Goal: Task Accomplishment & Management: Use online tool/utility

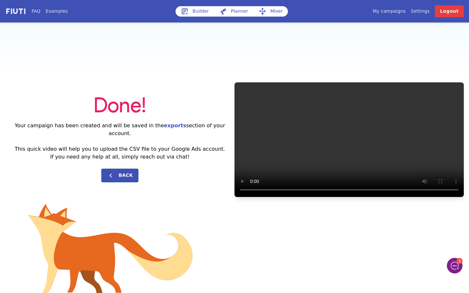
click at [203, 13] on link "Builder" at bounding box center [194, 11] width 38 height 10
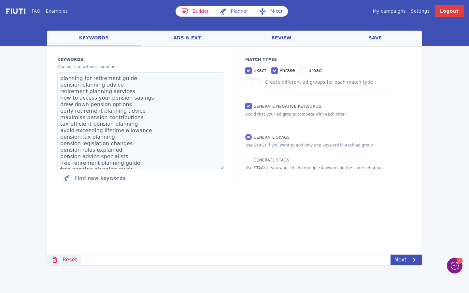
click at [69, 261] on link "Reset" at bounding box center [64, 260] width 34 height 10
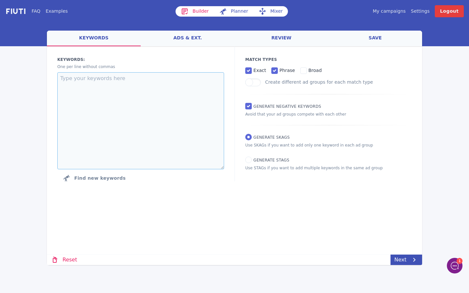
click at [157, 82] on textarea at bounding box center [140, 120] width 167 height 97
click at [117, 80] on textarea at bounding box center [140, 120] width 167 height 97
paste textarea "US estate tax non-resident avoid US estate tax as non US investor US estate tax…"
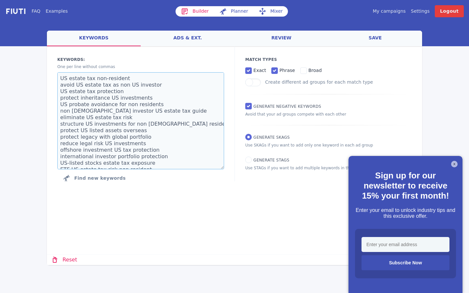
type textarea "US estate tax non-resident avoid US estate tax as non US investor US estate tax…"
click at [179, 39] on link "ads & ext." at bounding box center [188, 39] width 94 height 16
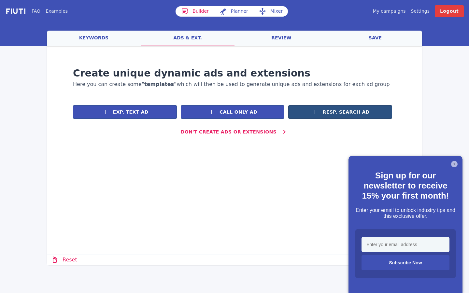
click at [342, 113] on span "Resp. Search Ad" at bounding box center [346, 112] width 47 height 7
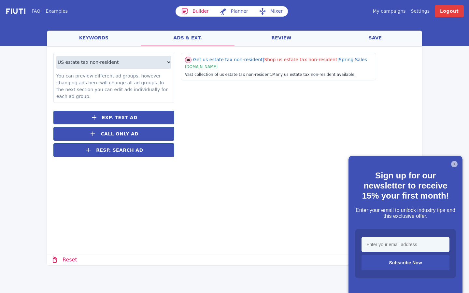
click at [454, 164] on button "X" at bounding box center [454, 164] width 7 height 7
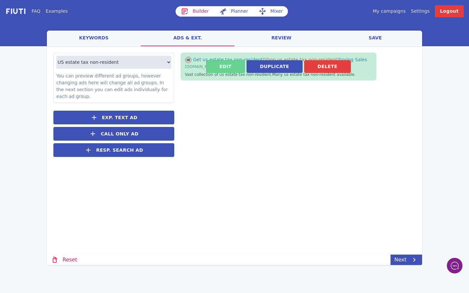
click at [237, 68] on button "Edit" at bounding box center [225, 66] width 39 height 13
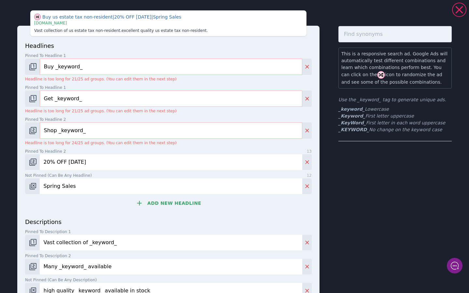
click at [54, 67] on input "Buy _keyword_" at bounding box center [171, 67] width 262 height 16
type input "_KeyWord_"
click at [34, 99] on img "Change pinned position" at bounding box center [33, 99] width 8 height 8
click at [34, 100] on img "Change pinned position" at bounding box center [33, 99] width 8 height 8
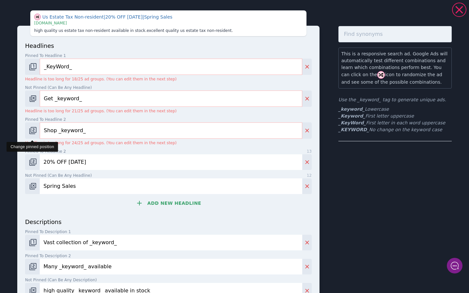
click at [33, 133] on img "Change pinned position" at bounding box center [33, 131] width 8 height 8
click at [33, 132] on img "Change pinned position" at bounding box center [33, 131] width 8 height 8
click at [34, 165] on img "Change pinned position" at bounding box center [33, 162] width 8 height 8
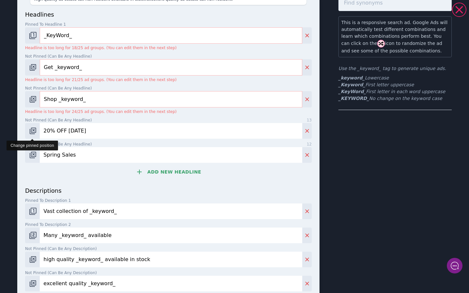
scroll to position [55, 0]
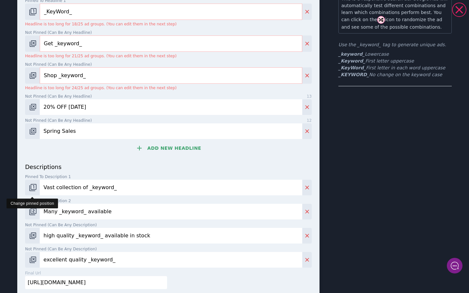
click at [34, 189] on img "Change pinned position" at bounding box center [33, 188] width 8 height 8
click at [33, 208] on img "Change pinned position" at bounding box center [33, 212] width 8 height 8
click at [35, 215] on img "Change pinned position" at bounding box center [33, 212] width 8 height 8
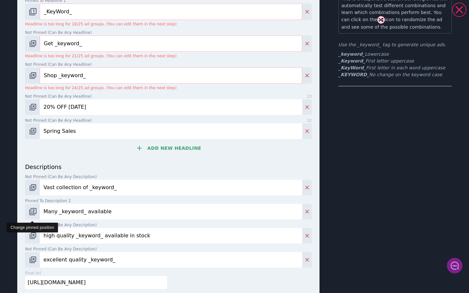
click at [35, 215] on img "Change pinned position" at bounding box center [33, 212] width 8 height 8
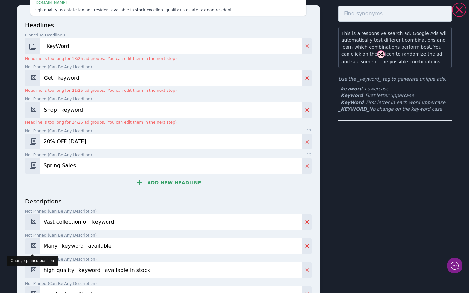
scroll to position [17, 0]
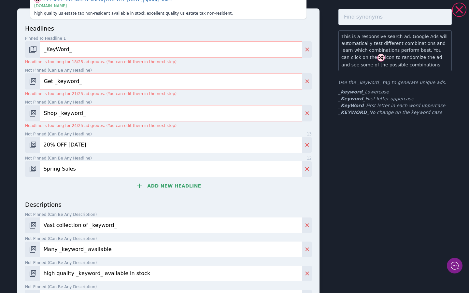
drag, startPoint x: 86, startPoint y: 82, endPoint x: 19, endPoint y: 78, distance: 67.1
click at [19, 78] on div "headlines Pinned to headline 1 9 _KeyWord_ Headline is too long for 18/25 ad gr…" at bounding box center [168, 170] width 302 height 325
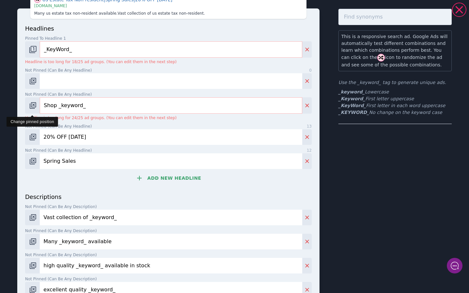
drag, startPoint x: 93, startPoint y: 105, endPoint x: 25, endPoint y: 104, distance: 67.7
click at [25, 104] on div "Shop _keyword_" at bounding box center [168, 105] width 286 height 16
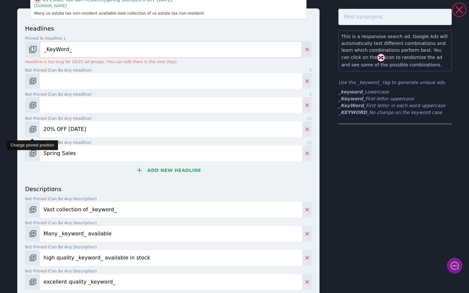
drag, startPoint x: 86, startPoint y: 128, endPoint x: 32, endPoint y: 124, distance: 54.1
click at [32, 124] on div "20% OFF [DATE]" at bounding box center [168, 129] width 286 height 16
click at [85, 153] on input "Spring Sales" at bounding box center [171, 153] width 262 height 16
type input "S"
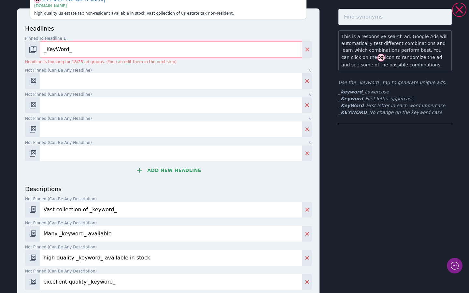
drag, startPoint x: 119, startPoint y: 212, endPoint x: 10, endPoint y: 202, distance: 109.1
click at [10, 202] on div "Us Estate Tax Non-resident | | | [DOMAIN_NAME] high quality us estate tax non-r…" at bounding box center [234, 161] width 469 height 352
drag, startPoint x: 113, startPoint y: 233, endPoint x: 22, endPoint y: 229, distance: 91.6
click at [22, 229] on div "headlines Pinned to headline 1 9 _KeyWord_ Headline is too long for 18/25 ad gr…" at bounding box center [168, 162] width 302 height 309
drag, startPoint x: 148, startPoint y: 255, endPoint x: 0, endPoint y: 240, distance: 148.6
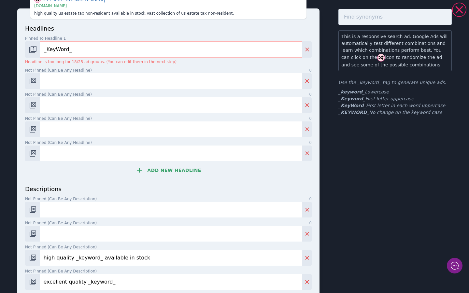
click at [0, 240] on div "Us Estate Tax Non-resident | | | [DOMAIN_NAME] high quality us estate tax non-r…" at bounding box center [234, 161] width 469 height 352
drag, startPoint x: 113, startPoint y: 283, endPoint x: 10, endPoint y: 272, distance: 103.5
click at [10, 272] on div "Us Estate Tax Non-resident | | | [DOMAIN_NAME] high quality us estate tax non-r…" at bounding box center [234, 161] width 469 height 352
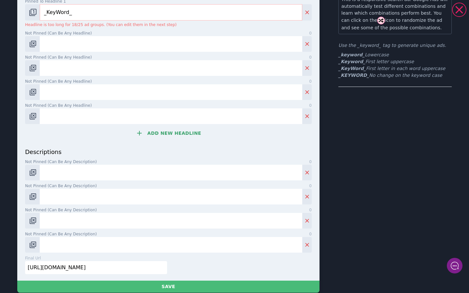
scroll to position [58, 0]
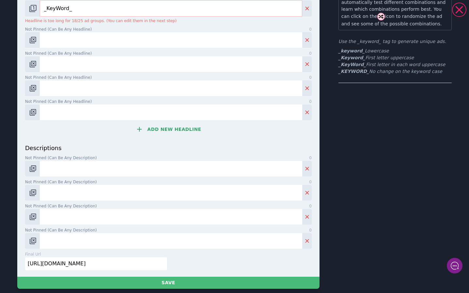
drag, startPoint x: 122, startPoint y: 265, endPoint x: 6, endPoint y: 253, distance: 116.8
click at [6, 253] on div "Us Estate Tax Non-resident | | | [DOMAIN_NAME] high quality us estate tax non-r…" at bounding box center [234, 120] width 469 height 352
paste input "[URL][DOMAIN_NAME]"
type input "[URL][DOMAIN_NAME]"
click at [65, 43] on input "Not pinned (Can be any headline) 0" at bounding box center [171, 40] width 262 height 16
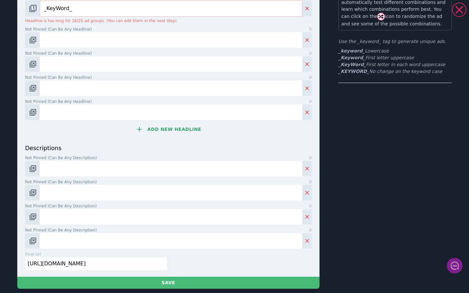
paste input "Get Your Free Guide"
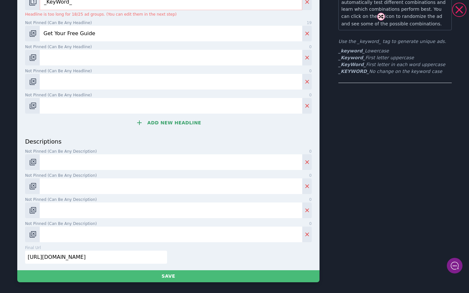
type input "Get Your Free Guide"
click at [79, 58] on input "Not pinned (Can be any headline) 0" at bounding box center [171, 58] width 262 height 16
paste input "Book a Free Consultation"
type input "Book a Free Consultation"
click at [94, 79] on input "Not pinned (Can be any headline) 0" at bounding box center [171, 82] width 262 height 16
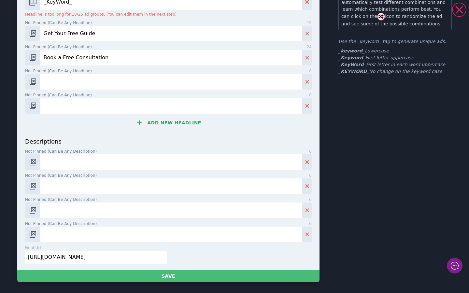
paste input "Exposed to 40% U.S. Estate Tax?"
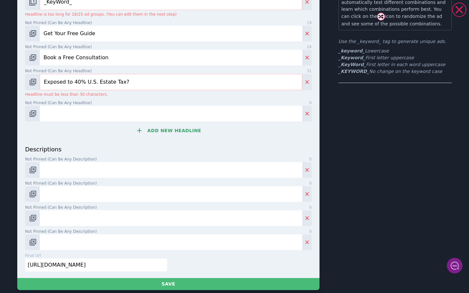
click at [77, 122] on div "headlines Pinned to headline 1 9 _KeyWord_ Headline is too long for 18/25 ad gr…" at bounding box center [168, 61] width 286 height 168
click at [83, 117] on input "Not pinned (Can be any headline) 0" at bounding box center [171, 114] width 262 height 16
click at [131, 85] on input "Exposed to 40% U.S. Estate Tax?" at bounding box center [171, 82] width 262 height 16
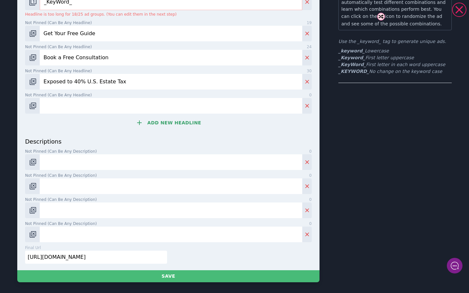
type input "Exposed to 40% U.S. Estate Tax"
click at [120, 107] on input "Not pinned (Can be any headline) 0" at bounding box center [171, 106] width 262 height 16
paste input "Holding U.S. Stocks Abroad?"
type input "Holding U.S. Stocks Abroad?"
click at [161, 121] on button "Add new headline" at bounding box center [168, 122] width 286 height 13
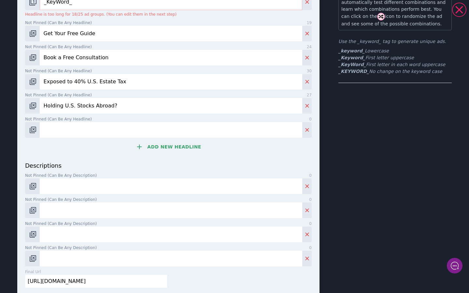
click at [158, 145] on button "Add new headline" at bounding box center [168, 146] width 286 height 13
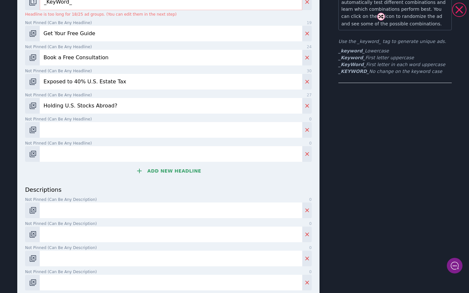
click at [160, 172] on button "Add new headline" at bounding box center [168, 170] width 286 height 13
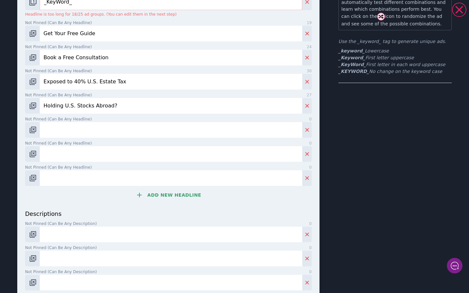
click at [163, 196] on button "Add new headline" at bounding box center [168, 194] width 286 height 13
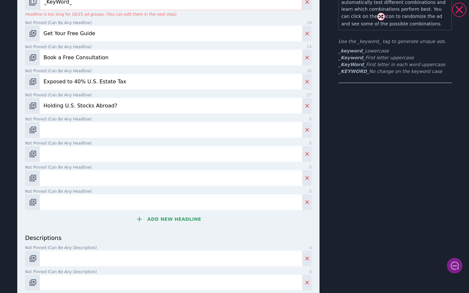
click at [163, 218] on button "Add new headline" at bounding box center [168, 219] width 286 height 13
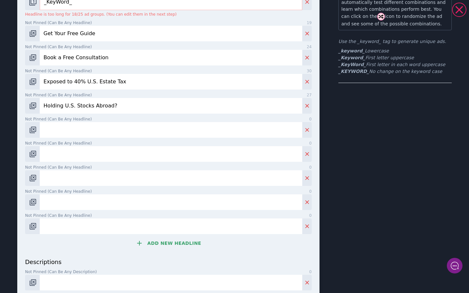
click at [72, 132] on input "Not pinned (Can be any headline) 0" at bounding box center [171, 130] width 262 height 16
paste input "U.S. ETF Tax Risk for Expats"
type input "U.S. ETF Tax Risk for Expats"
click at [72, 157] on input "Not pinned (Can be any headline) 0" at bounding box center [171, 154] width 262 height 16
paste input "Non-U.S. Investor? Read This"
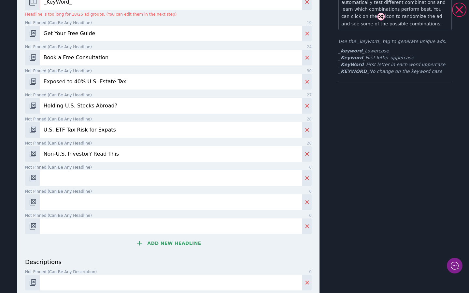
type input "Non-U.S. Investor? Read This"
click at [61, 176] on input "Not pinned (Can be any headline) 0" at bounding box center [171, 178] width 262 height 16
paste input "Avoid U.S. Estate Tax Now"
type input "Avoid U.S. Estate Tax Now"
click at [73, 206] on input "Not pinned (Can be any headline) 0" at bounding box center [171, 202] width 262 height 16
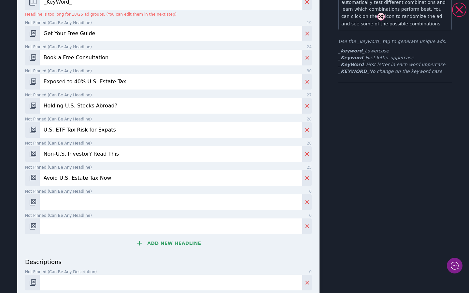
click at [160, 247] on button "Add new headline" at bounding box center [168, 243] width 286 height 13
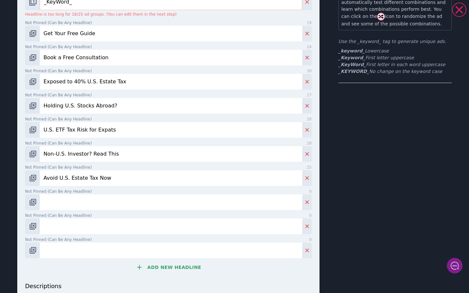
click at [163, 269] on button "Add new headline" at bounding box center [168, 267] width 286 height 13
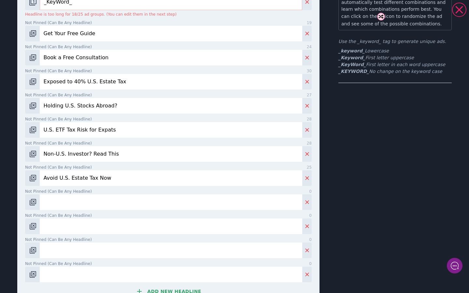
click at [95, 204] on input "Not pinned (Can be any headline) 0" at bounding box center [171, 202] width 262 height 16
paste input "Secure Your U.S. Investments"
type input "Secure Your U.S. Investments"
click at [86, 225] on input "Not pinned (Can be any headline) 0" at bounding box center [171, 226] width 262 height 16
paste input "Guide: U.S. Tax for Expats"
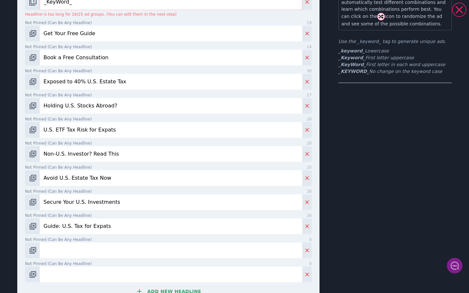
type input "Guide: U.S. Tax for Expats"
click at [65, 255] on input "Not pinned (Can be any headline) 0" at bounding box center [171, 250] width 262 height 16
paste input "Estate Tax Risk – Free Guide"
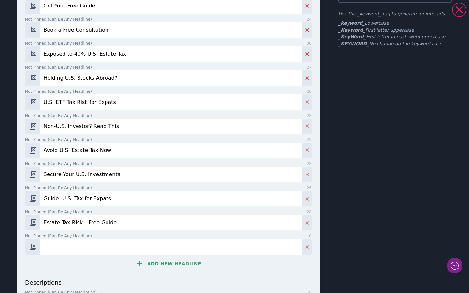
type input "Estate Tax Risk – Free Guide"
click at [89, 245] on input "Not pinned (Can be any headline) 0" at bounding box center [171, 247] width 262 height 16
paste input "Global Investors: Tax Alert"
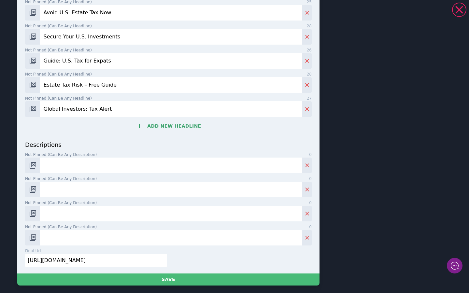
scroll to position [239, 0]
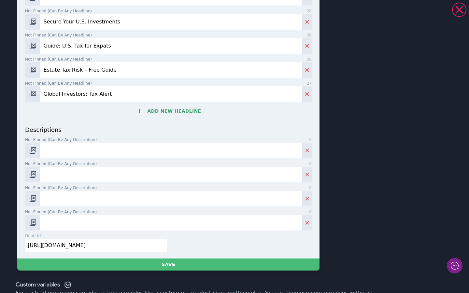
type input "Global Investors: Tax Alert"
click at [80, 148] on input "Not pinned (Can be any description) 0" at bounding box center [171, 151] width 262 height 16
paste input "Holding U.S. assets? You could face a 40% estate tax. Download the free guide n…"
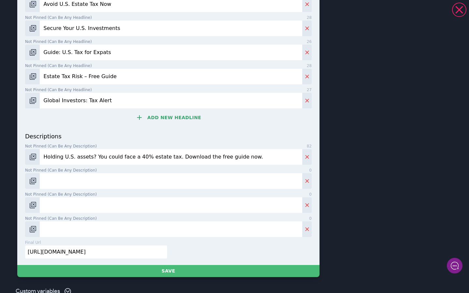
type input "Holding U.S. assets? You could face a 40% estate tax. Download the free guide n…"
click at [100, 185] on input "Not pinned (Can be any description) 0" at bounding box center [171, 181] width 262 height 16
paste input "Learn how to protect your U.S. investments from estate tax and probate delays."
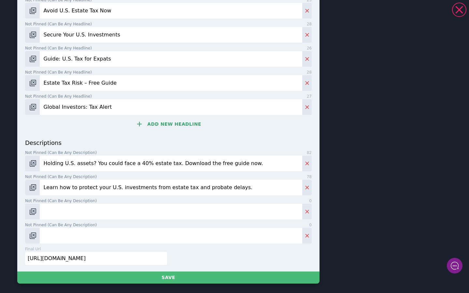
type input "Learn how to protect your U.S. investments from estate tax and probate delays."
click at [105, 213] on input "Not pinned (Can be any description) 0" at bounding box center [171, 212] width 262 height 16
paste input "Non-U.S. investor with U.S. stocks? Download our free guide to avoid costly tax."
type input "Non-U.S. investor with U.S. stocks? Download our free guide to avoid costly tax."
click at [100, 236] on input "Not pinned (Can be any description) 0" at bounding box center [171, 236] width 262 height 16
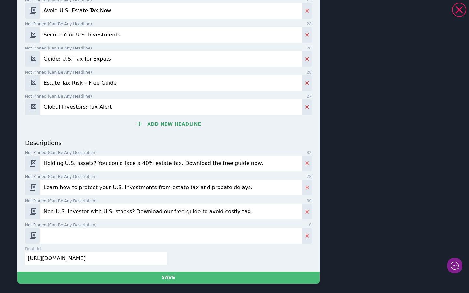
paste input "Your broker location doesn’t matter. Learn how to avoid U.S. estate tax exposur…"
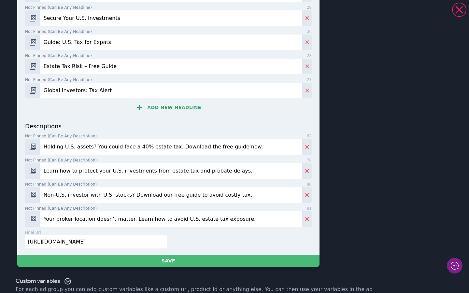
scroll to position [259, 0]
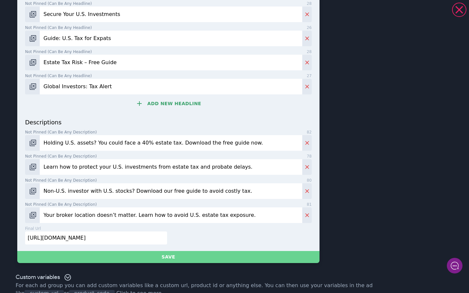
type input "Your broker location doesn’t matter. Learn how to avoid U.S. estate tax exposur…"
click at [168, 255] on button "Save" at bounding box center [168, 257] width 302 height 12
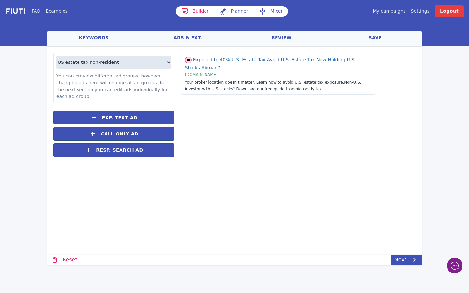
click at [266, 39] on link "review" at bounding box center [281, 39] width 94 height 16
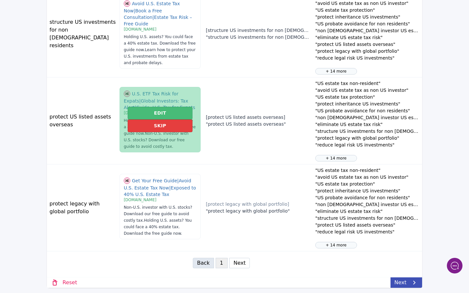
scroll to position [726, 0]
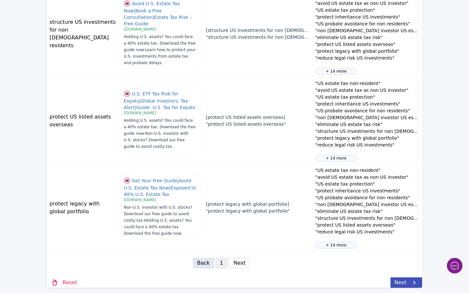
click at [237, 264] on button "Next" at bounding box center [239, 263] width 21 height 10
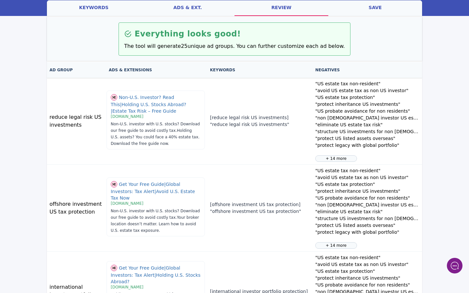
scroll to position [0, 0]
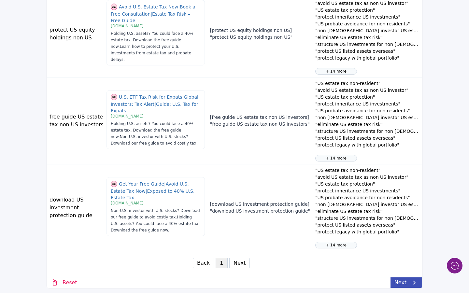
click at [242, 265] on button "Next" at bounding box center [239, 263] width 21 height 10
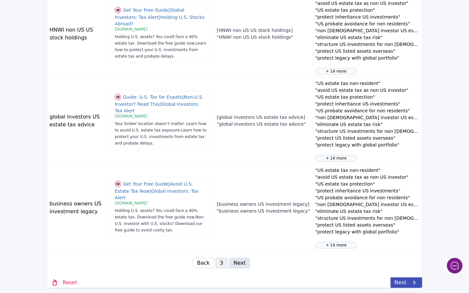
scroll to position [291, 0]
click at [208, 263] on button "Back" at bounding box center [203, 263] width 21 height 10
select select "2"
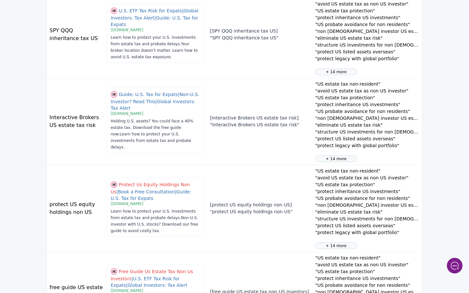
scroll to position [553, 0]
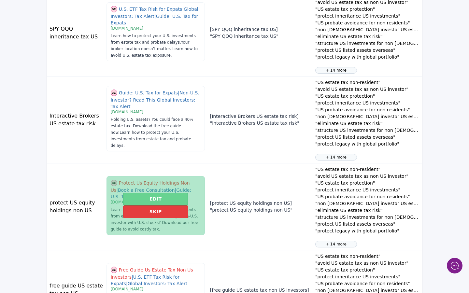
click at [156, 198] on button "Edit" at bounding box center [155, 199] width 65 height 13
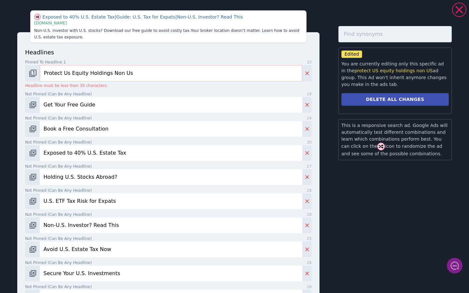
click at [80, 74] on input "Protect Us Equity Holdings Non Us" at bounding box center [171, 73] width 262 height 16
click at [63, 74] on input "Protect Us Equity Holdings Non Us" at bounding box center [171, 73] width 262 height 16
click at [64, 74] on input "Protect Us Equity Holdings Non Us" at bounding box center [171, 73] width 262 height 16
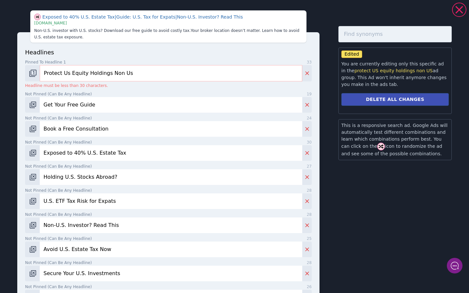
click at [64, 74] on input "Protect Us Equity Holdings Non Us" at bounding box center [171, 73] width 262 height 16
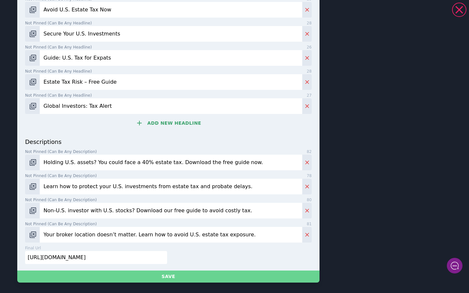
scroll to position [232, 0]
type input "Protect Equity Holdings Non Us"
click at [167, 279] on button "Save" at bounding box center [168, 276] width 302 height 12
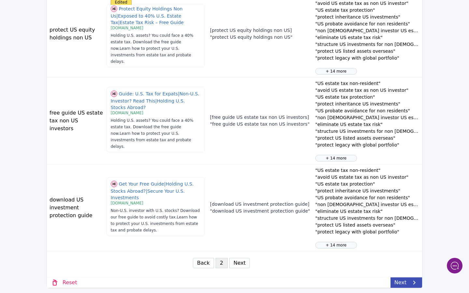
scroll to position [726, 0]
click at [204, 264] on button "Back" at bounding box center [203, 263] width 21 height 10
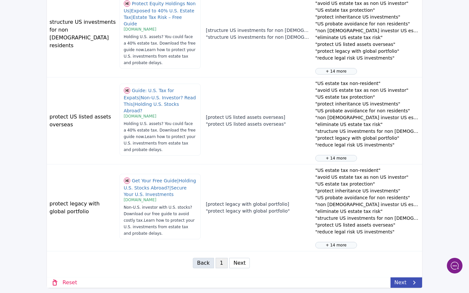
click at [240, 265] on button "Next" at bounding box center [239, 263] width 21 height 10
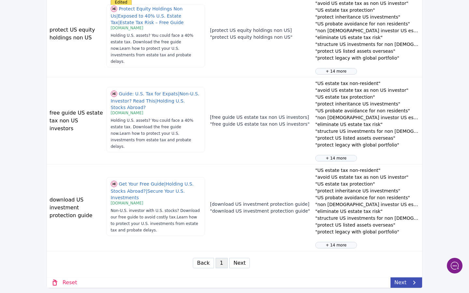
click at [238, 258] on button "Next" at bounding box center [239, 263] width 21 height 10
select select "3"
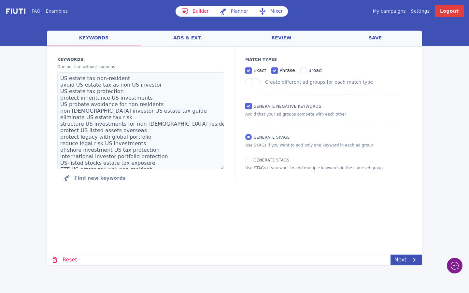
click at [177, 42] on link "ads & ext." at bounding box center [188, 39] width 94 height 16
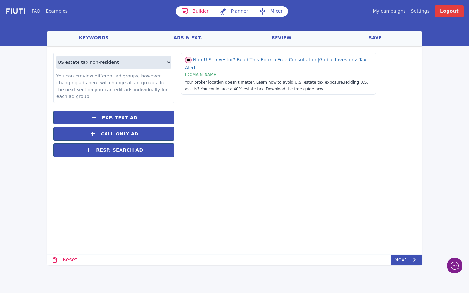
click at [250, 40] on link "review" at bounding box center [281, 39] width 94 height 16
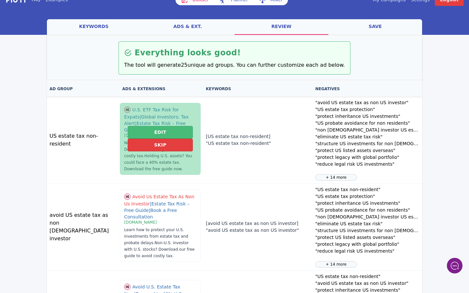
scroll to position [18, 0]
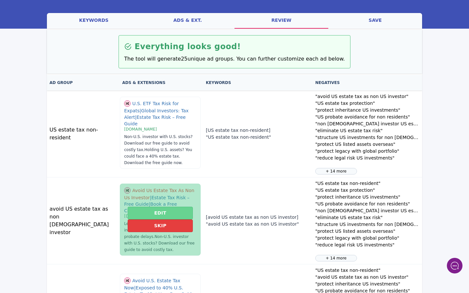
click at [150, 209] on button "Edit" at bounding box center [160, 213] width 65 height 13
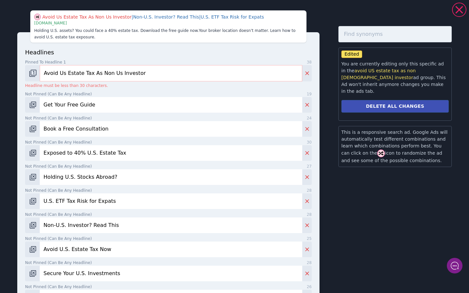
click at [63, 73] on input "Avoid Us Estate Tax As Non Us Investor" at bounding box center [171, 73] width 262 height 16
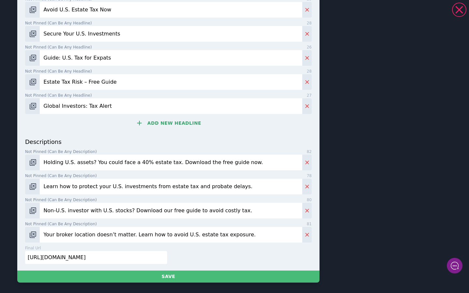
scroll to position [232, 0]
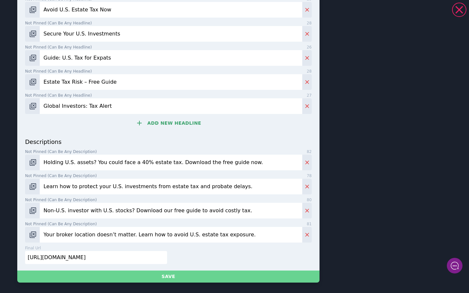
type input "Estate Tax As Non Us Investor"
click at [168, 280] on button "Save" at bounding box center [168, 276] width 302 height 12
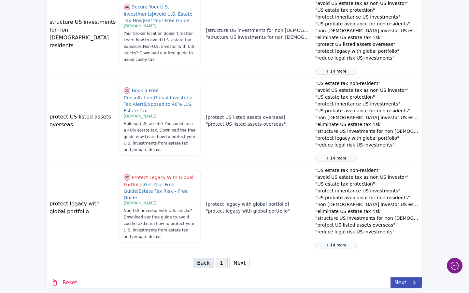
scroll to position [726, 0]
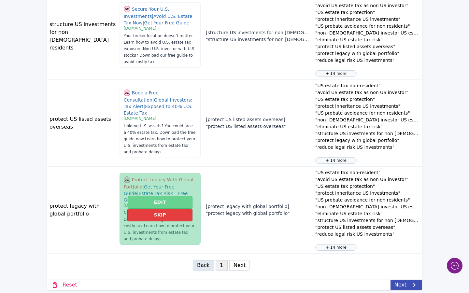
click at [145, 201] on button "Edit" at bounding box center [160, 202] width 65 height 13
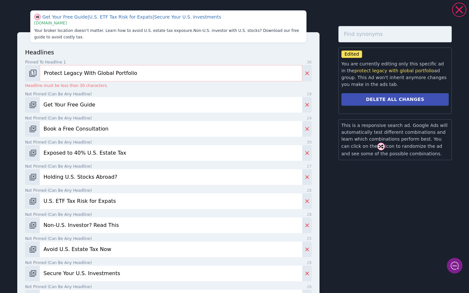
click at [101, 73] on input "Protect Legacy With Global Portfolio" at bounding box center [171, 73] width 262 height 16
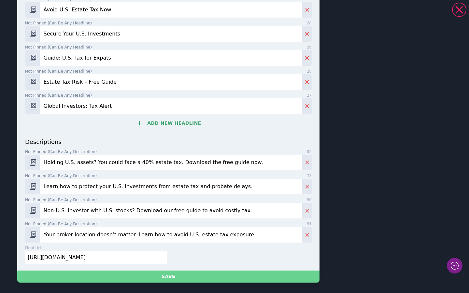
scroll to position [232, 0]
type input "Protect Legacy With Portfolio"
click at [173, 275] on button "Save" at bounding box center [168, 276] width 302 height 12
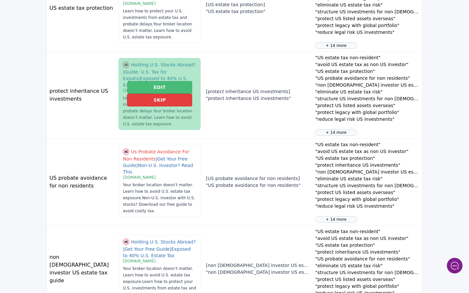
scroll to position [358, 0]
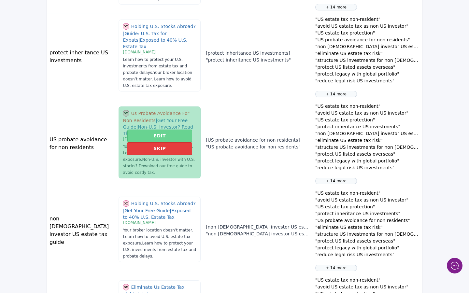
click at [148, 133] on button "Edit" at bounding box center [159, 136] width 65 height 13
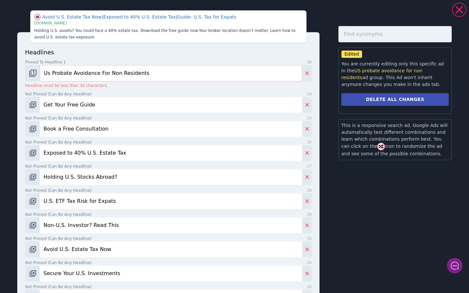
click at [136, 74] on input "Us Probate Avoidance For Non Residents" at bounding box center [171, 73] width 262 height 16
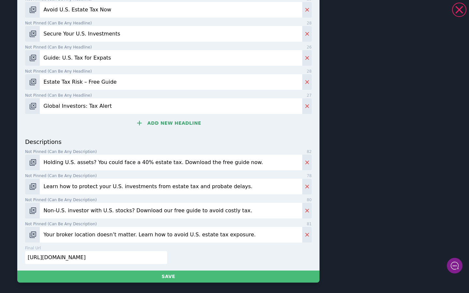
scroll to position [232, 0]
type input "Us Probate Avoidance"
click at [169, 284] on div "Us Probate Avoidance | Holding U.S. Stocks Abroad? | Estate Tax Risk – Free Gui…" at bounding box center [234, 30] width 469 height 519
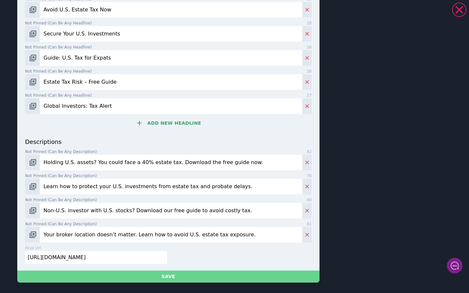
click at [170, 279] on button "Save" at bounding box center [168, 276] width 302 height 12
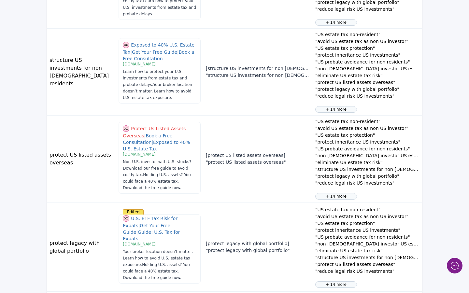
scroll to position [695, 0]
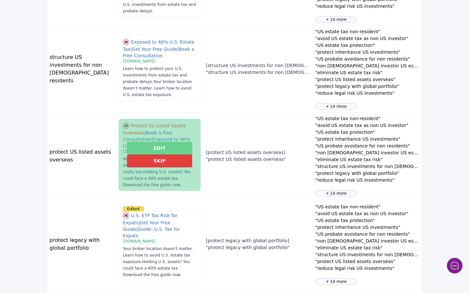
click at [147, 142] on button "Edit" at bounding box center [159, 148] width 65 height 13
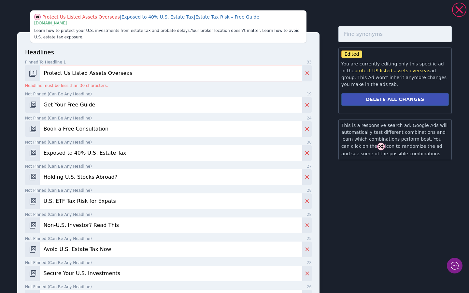
click at [128, 74] on input "Protect Us Listed Assets Overseas" at bounding box center [171, 73] width 262 height 16
click at [102, 74] on input "Protect Us Listed Assets Abroad" at bounding box center [171, 73] width 262 height 16
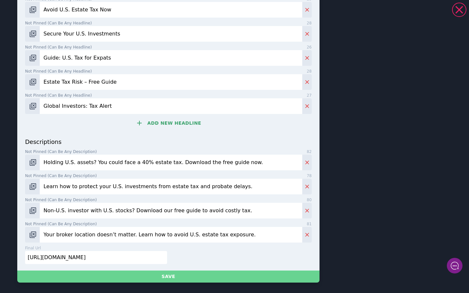
scroll to position [232, 0]
type input "Protect Us Listed Asset Abroad"
click at [185, 275] on button "Save" at bounding box center [168, 276] width 302 height 12
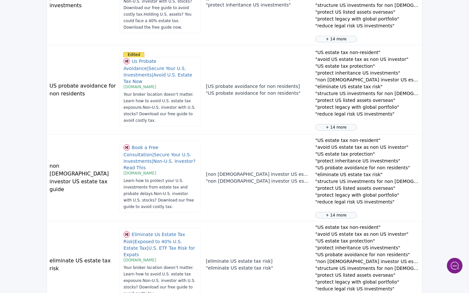
scroll to position [432, 0]
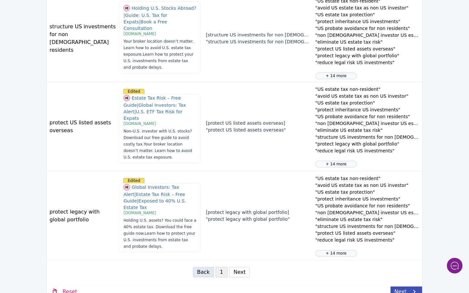
click at [234, 267] on button "Next" at bounding box center [239, 272] width 21 height 10
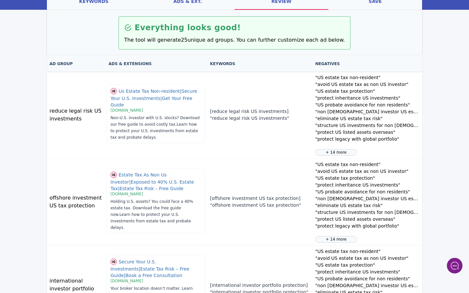
scroll to position [0, 0]
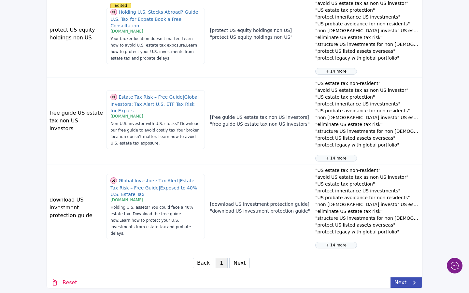
click at [241, 262] on button "Next" at bounding box center [239, 263] width 21 height 10
select select "3"
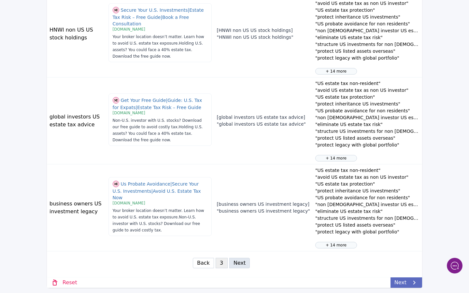
scroll to position [291, 0]
click at [399, 280] on link "Next" at bounding box center [406, 282] width 32 height 10
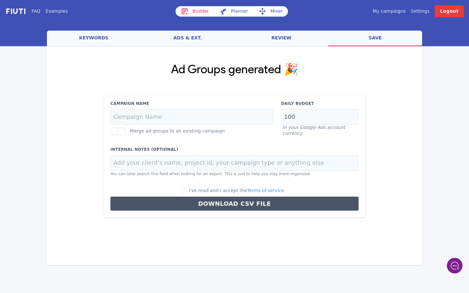
scroll to position [0, 0]
click at [220, 114] on input "Campaign Name" at bounding box center [191, 117] width 163 height 16
paste input "Your broker location doesn’t matter. Learn how to avoid U.S. estate tax exposur…"
type input "Your broker location doesn’t matter. Learn how to avoid U.S. estate tax exposur…"
click at [220, 114] on input "Your broker location doesn’t matter. Learn how to avoid U.S. estate tax exposur…" at bounding box center [191, 117] width 163 height 16
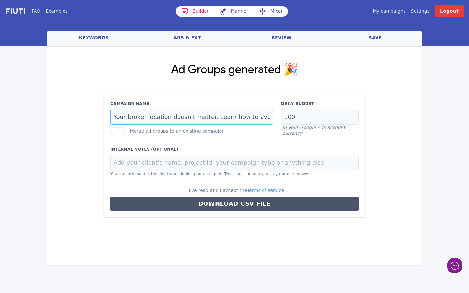
click at [220, 114] on input "Your broker location doesn’t matter. Learn how to avoid U.S. estate tax exposur…" at bounding box center [191, 117] width 163 height 16
paste input "How to Protect Your U.S. Investments"
type input "How to Protect Your U.S. Investments"
click at [302, 112] on input "100" at bounding box center [319, 117] width 77 height 16
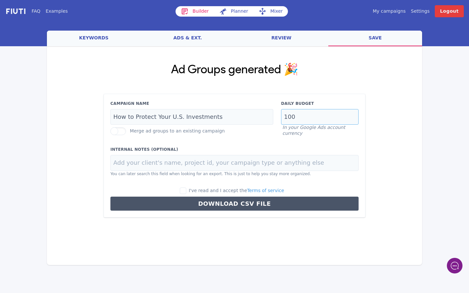
click at [296, 115] on input "100" at bounding box center [319, 117] width 77 height 16
type input "1"
type input "25"
click at [186, 192] on input "I've read and I accept the Terms of service" at bounding box center [183, 190] width 7 height 7
checkbox input "true"
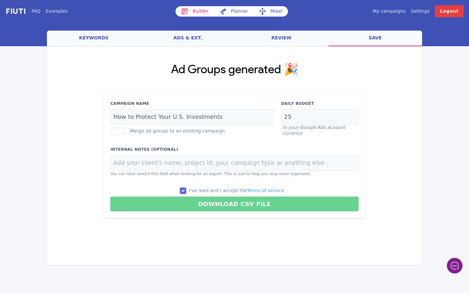
click at [219, 203] on button "Download CSV File" at bounding box center [234, 204] width 248 height 15
